Goal: Information Seeking & Learning: Learn about a topic

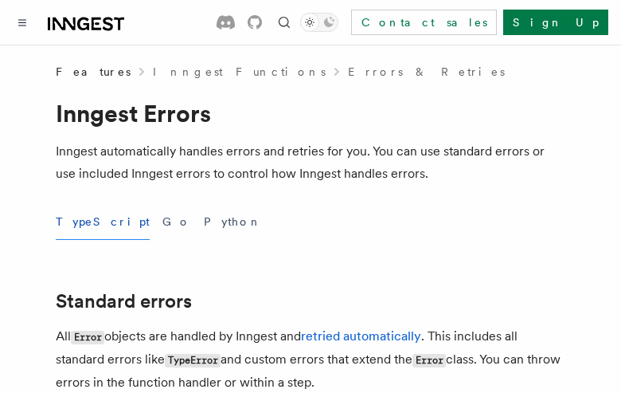
click at [83, 221] on button "TypeScript" at bounding box center [103, 222] width 94 height 36
click at [162, 221] on button "Go" at bounding box center [176, 222] width 29 height 36
